Goal: Task Accomplishment & Management: Manage account settings

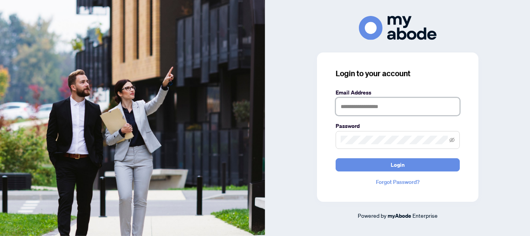
click at [352, 104] on input "text" at bounding box center [398, 106] width 124 height 18
type input "**********"
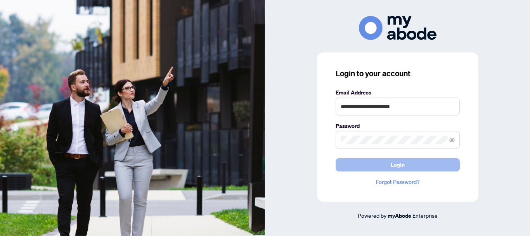
click at [401, 160] on span "Login" at bounding box center [398, 164] width 14 height 12
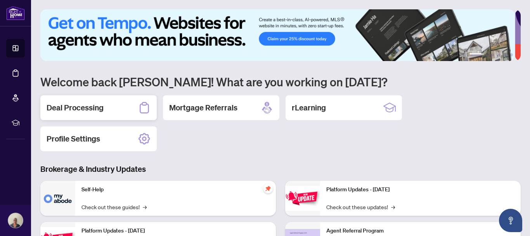
click at [83, 106] on h2 "Deal Processing" at bounding box center [75, 107] width 57 height 11
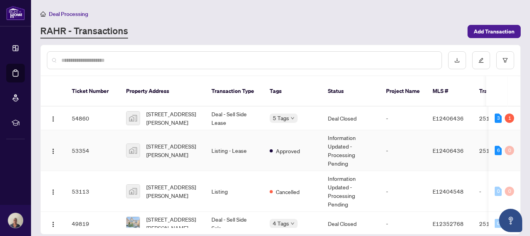
click at [257, 135] on td "Listing - Lease" at bounding box center [234, 150] width 58 height 41
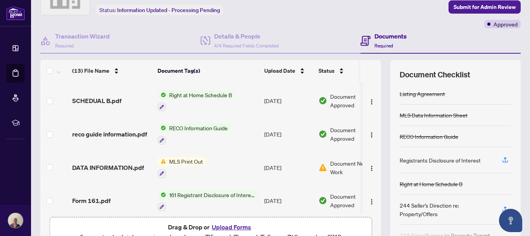
scroll to position [62, 0]
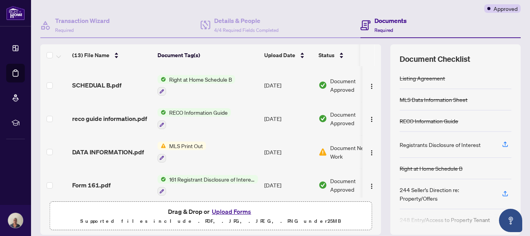
click at [375, 195] on div "(13) File Name Document Tag(s) Upload Date Status rental application form 410.p…" at bounding box center [210, 131] width 341 height 131
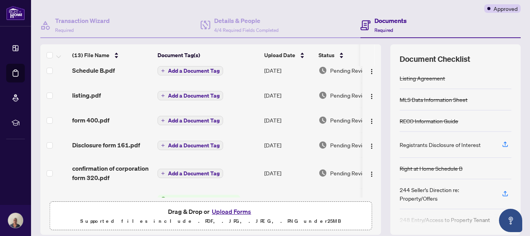
scroll to position [0, 0]
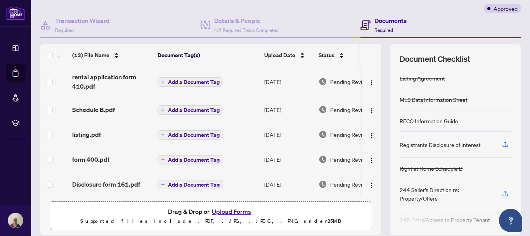
click at [375, 55] on th at bounding box center [378, 55] width 6 height 22
click at [375, 52] on th at bounding box center [378, 55] width 6 height 22
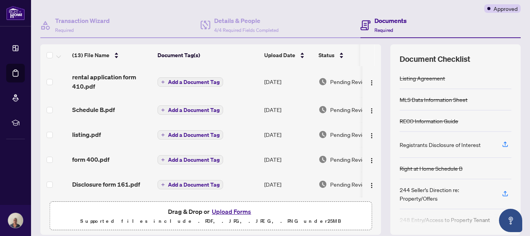
click at [375, 52] on th at bounding box center [378, 55] width 6 height 22
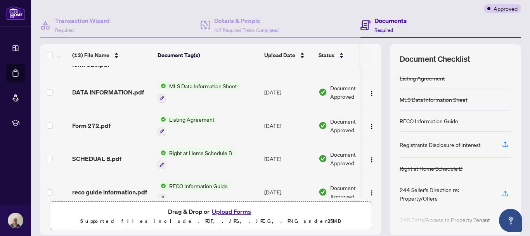
scroll to position [39, 0]
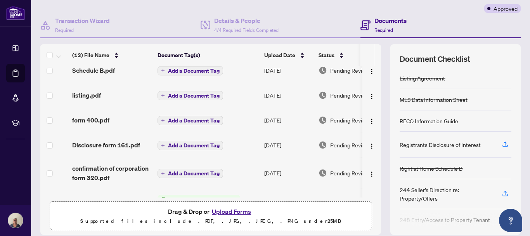
click at [375, 64] on th at bounding box center [378, 55] width 6 height 22
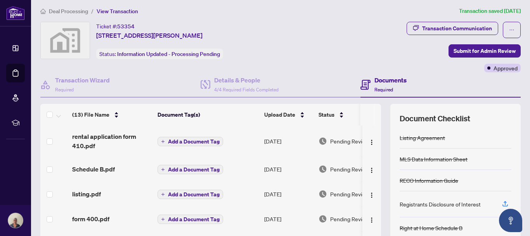
scroll to position [0, 0]
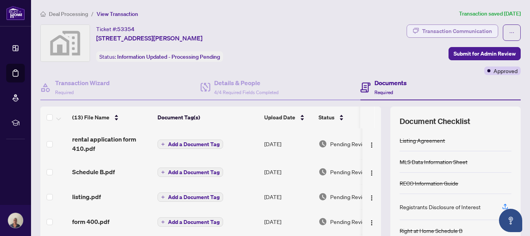
click at [443, 29] on div "Transaction Communication" at bounding box center [457, 31] width 70 height 12
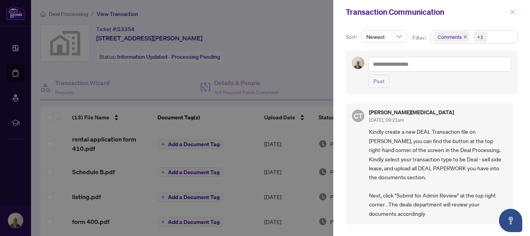
click at [513, 11] on icon "close" at bounding box center [512, 11] width 5 height 5
